Goal: Check status: Check status

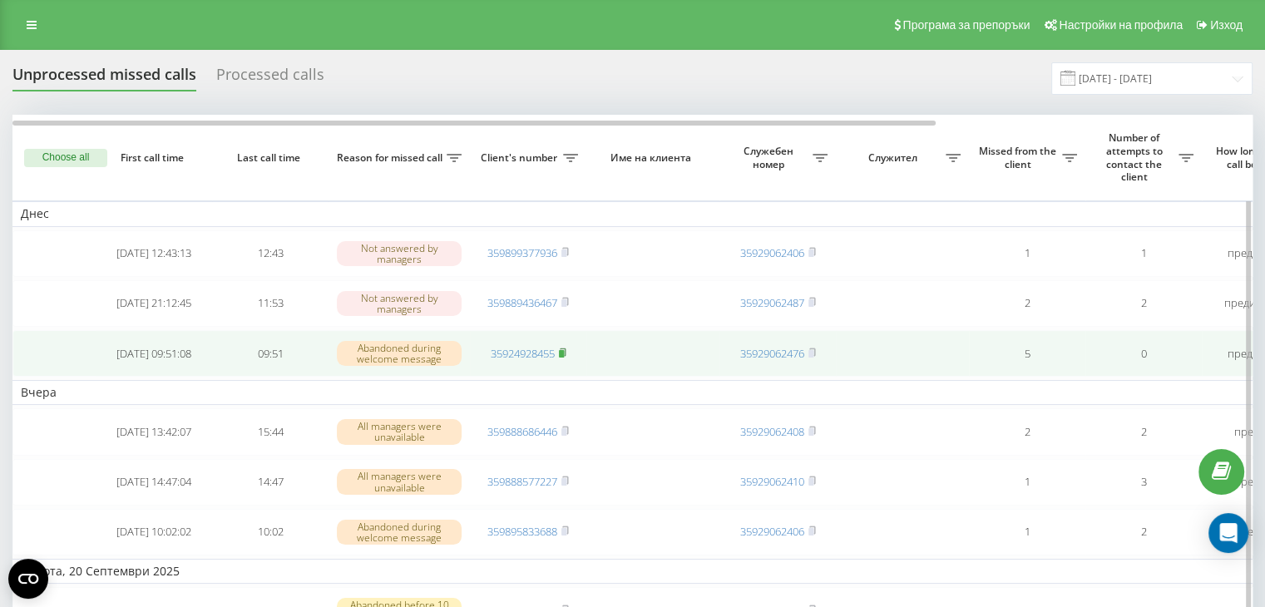
click at [561, 350] on rect at bounding box center [561, 353] width 5 height 7
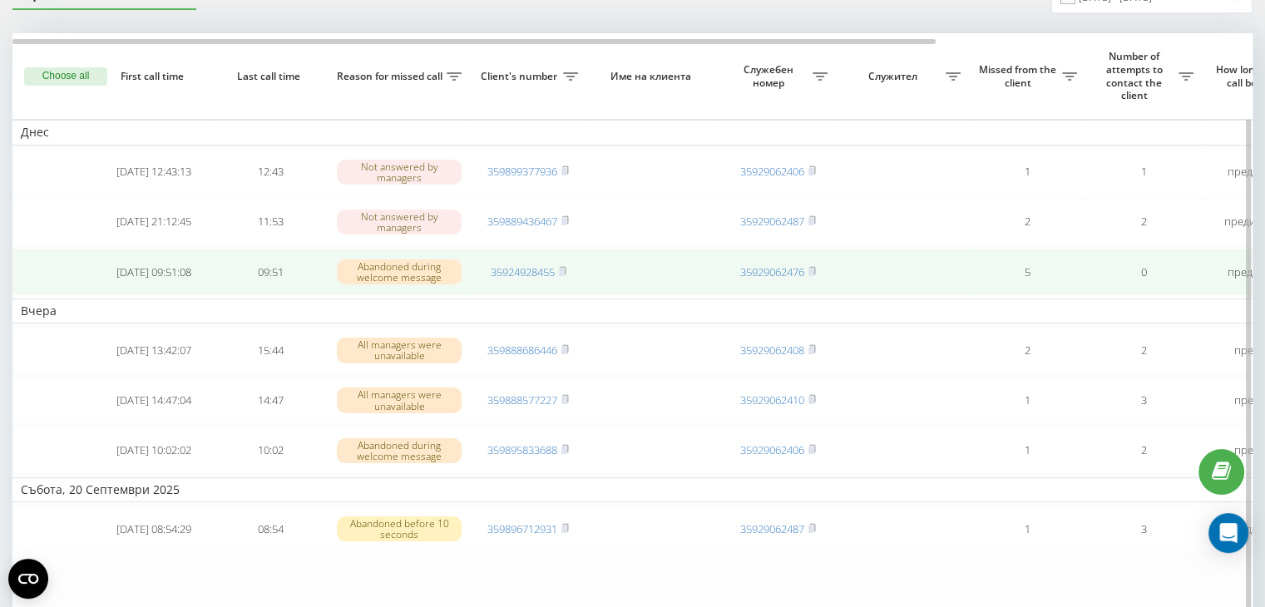
scroll to position [83, 0]
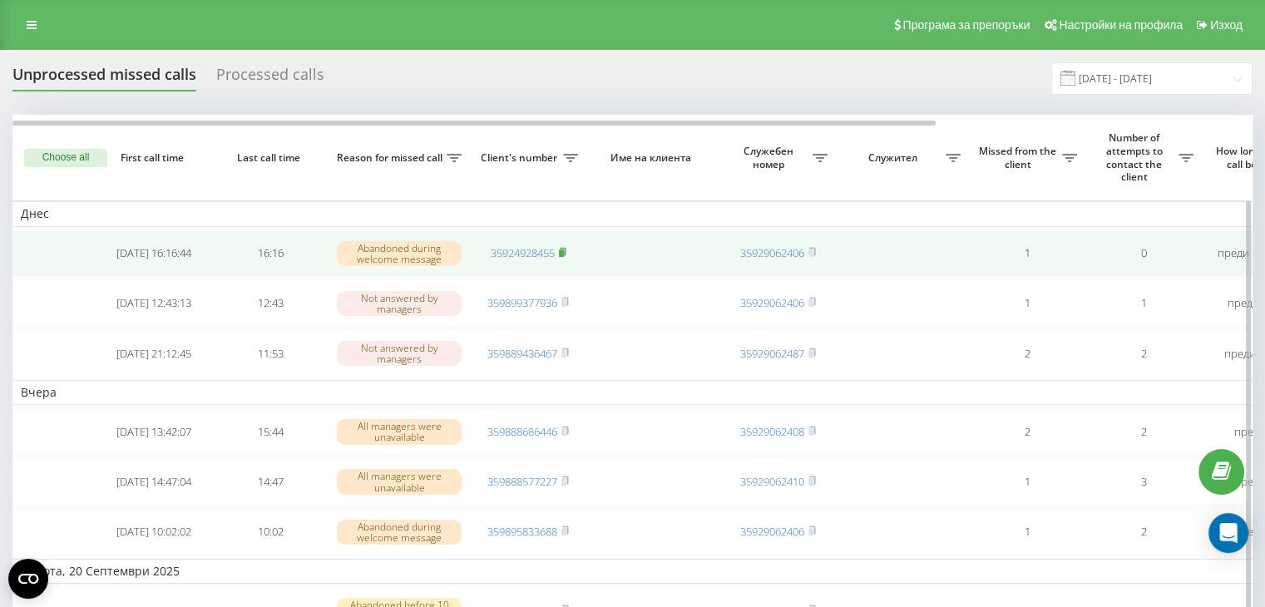
click at [564, 250] on rect at bounding box center [561, 253] width 5 height 7
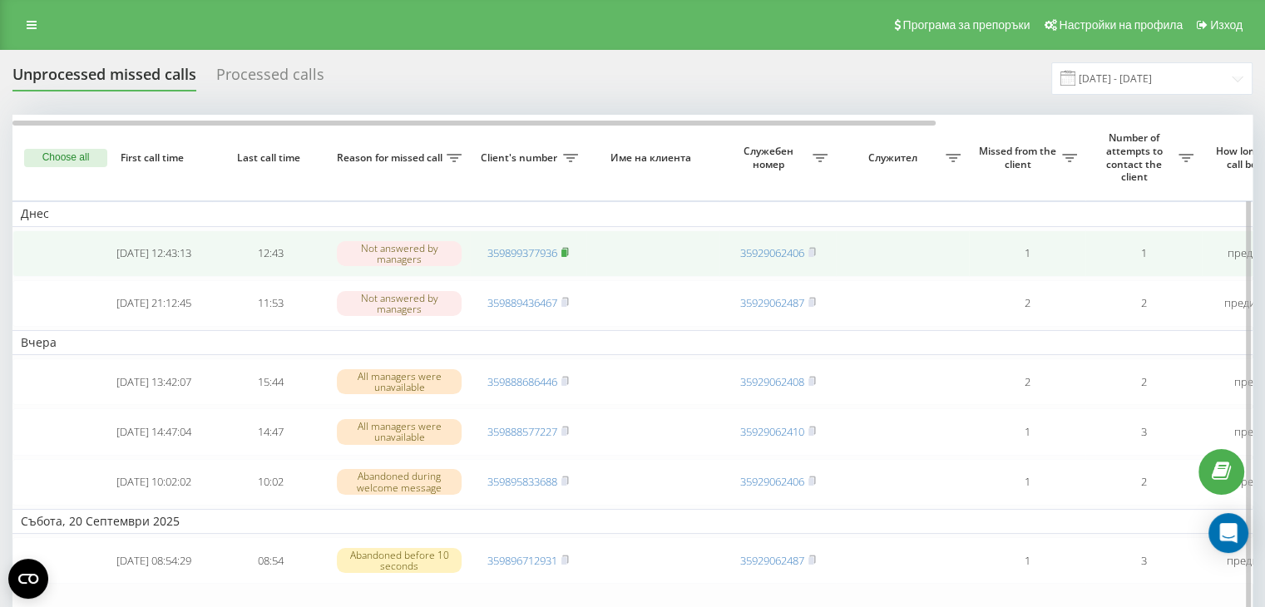
click at [567, 247] on icon at bounding box center [565, 252] width 7 height 10
